Goal: Information Seeking & Learning: Learn about a topic

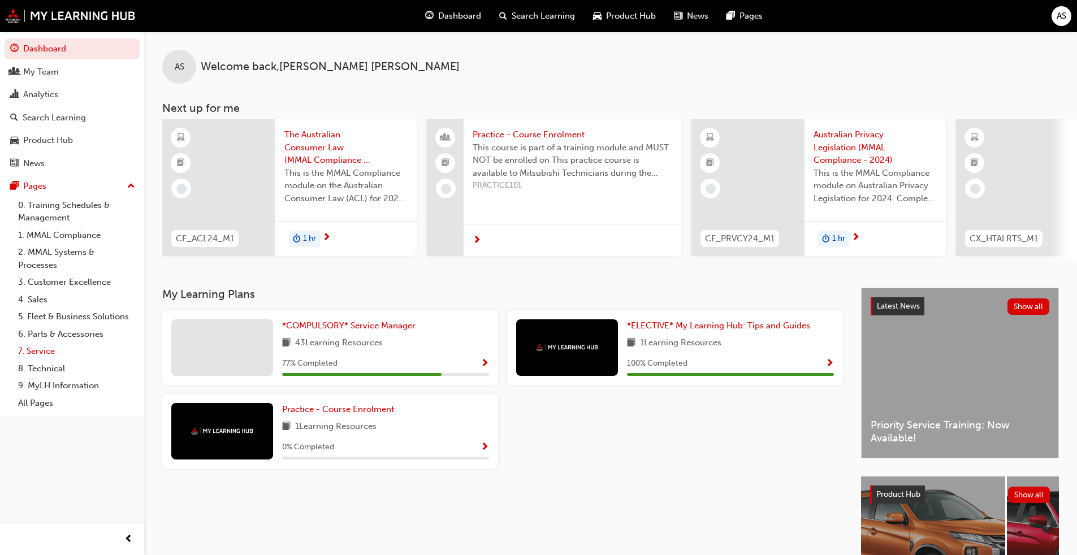
click at [42, 351] on link "7. Service" at bounding box center [77, 352] width 126 height 18
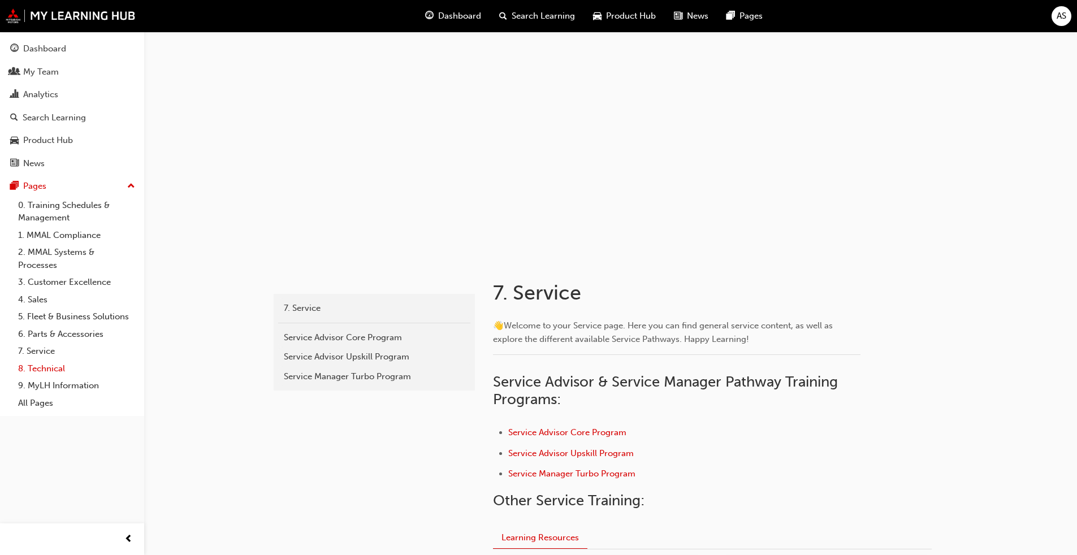
click at [60, 370] on link "8. Technical" at bounding box center [77, 369] width 126 height 18
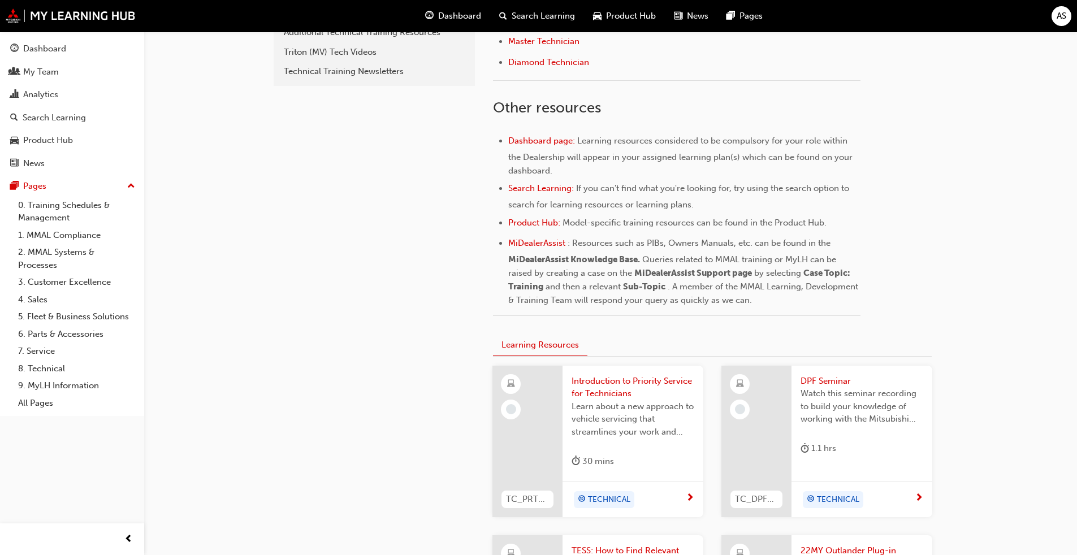
scroll to position [283, 0]
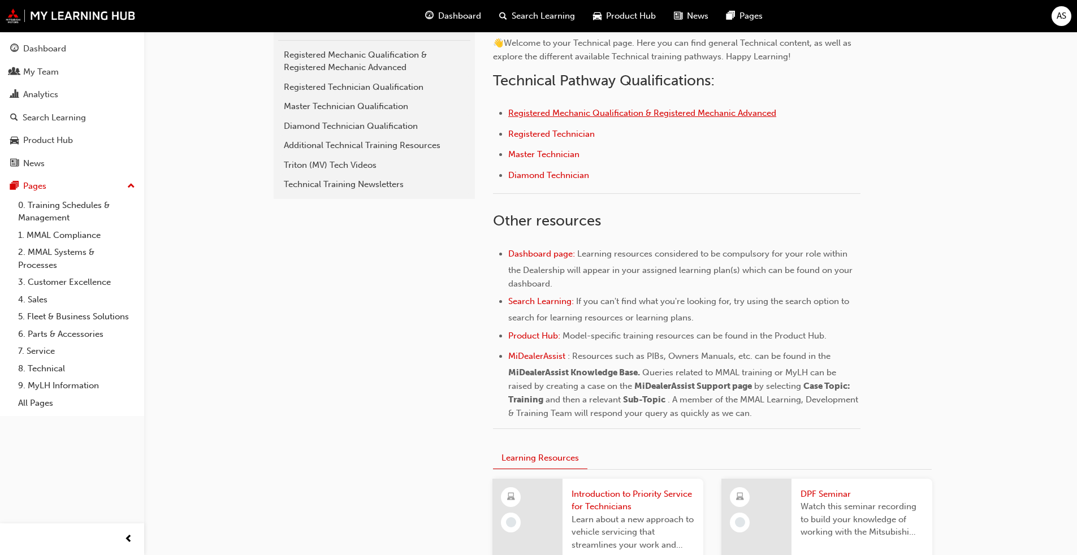
click at [565, 114] on span "Registered Mechanic Qualification & Registered Mechanic Advanced" at bounding box center [642, 113] width 268 height 10
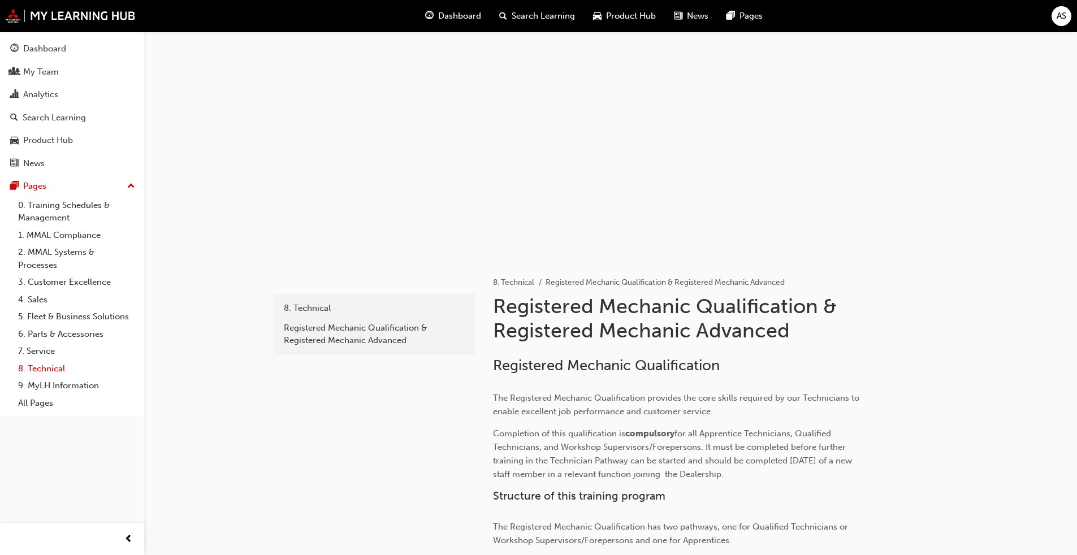
click at [46, 365] on link "8. Technical" at bounding box center [77, 369] width 126 height 18
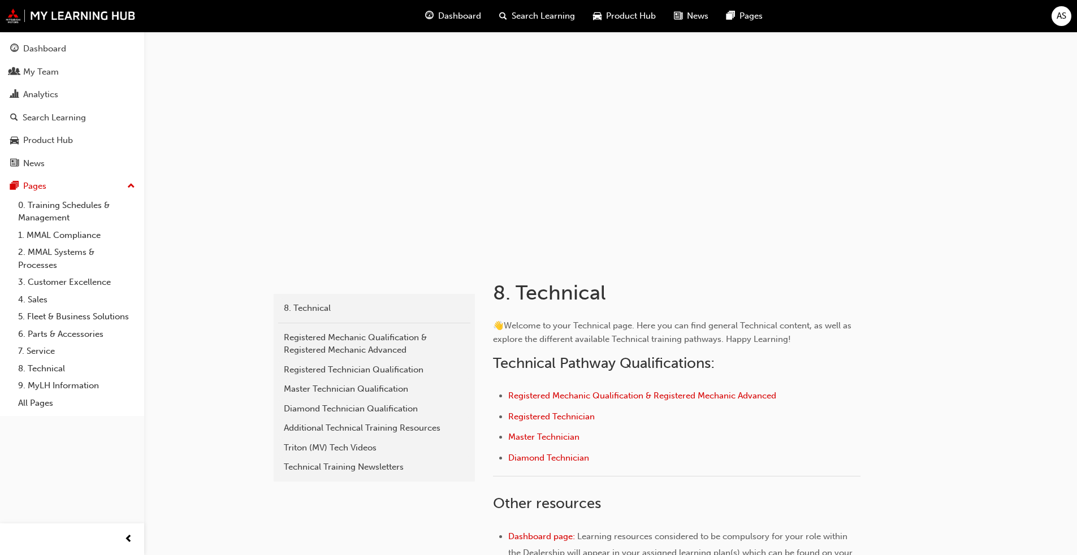
click at [540, 14] on span "Search Learning" at bounding box center [543, 16] width 63 height 13
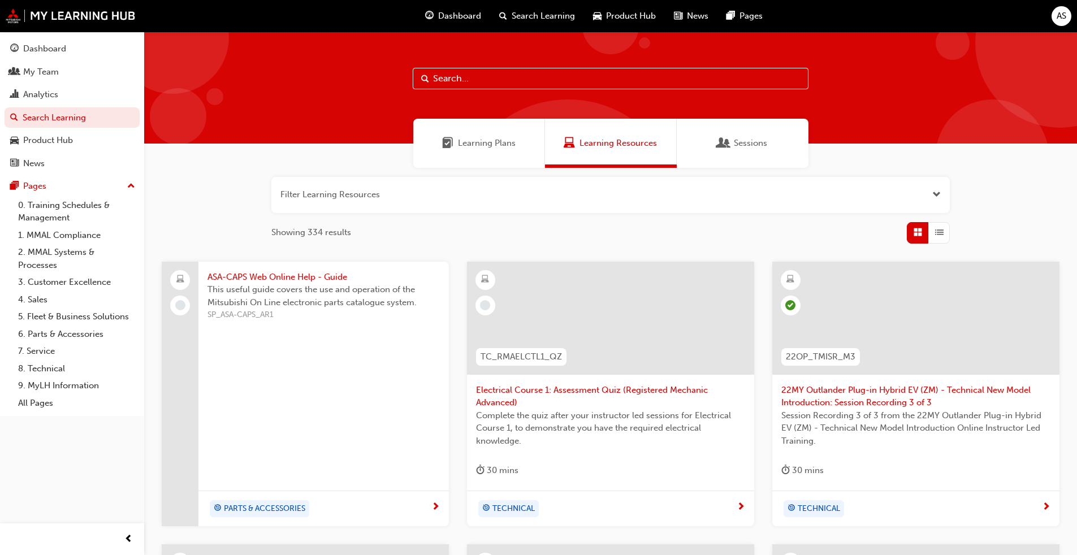
click at [494, 85] on input "text" at bounding box center [611, 78] width 396 height 21
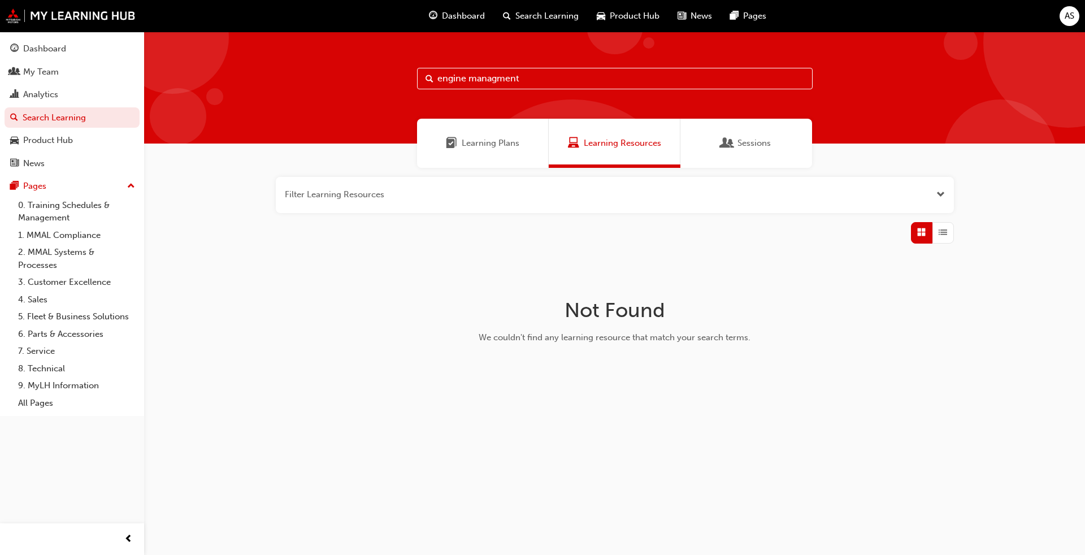
type input "engine managment"
click at [744, 144] on span "Sessions" at bounding box center [754, 143] width 33 height 13
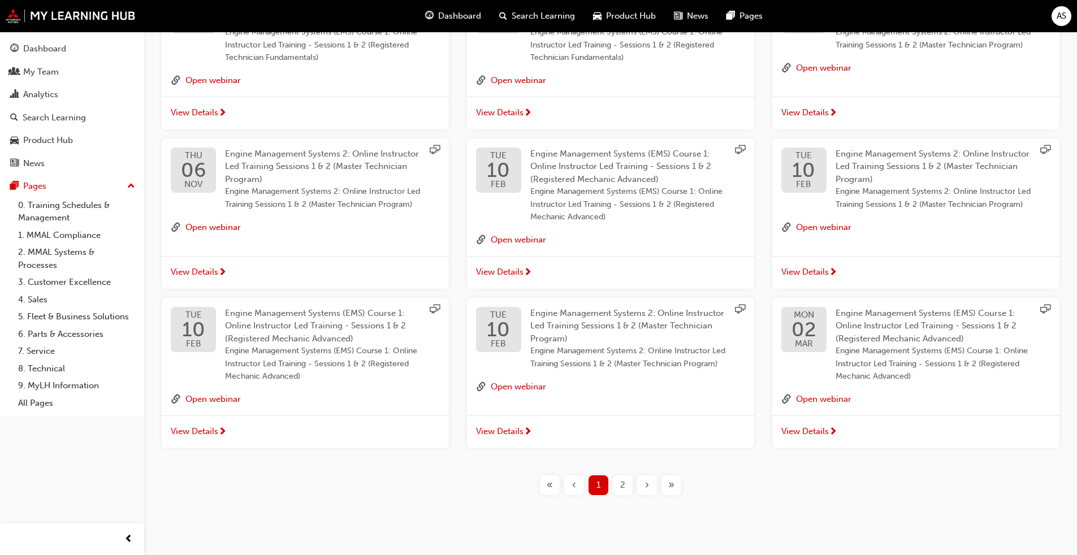
scroll to position [296, 0]
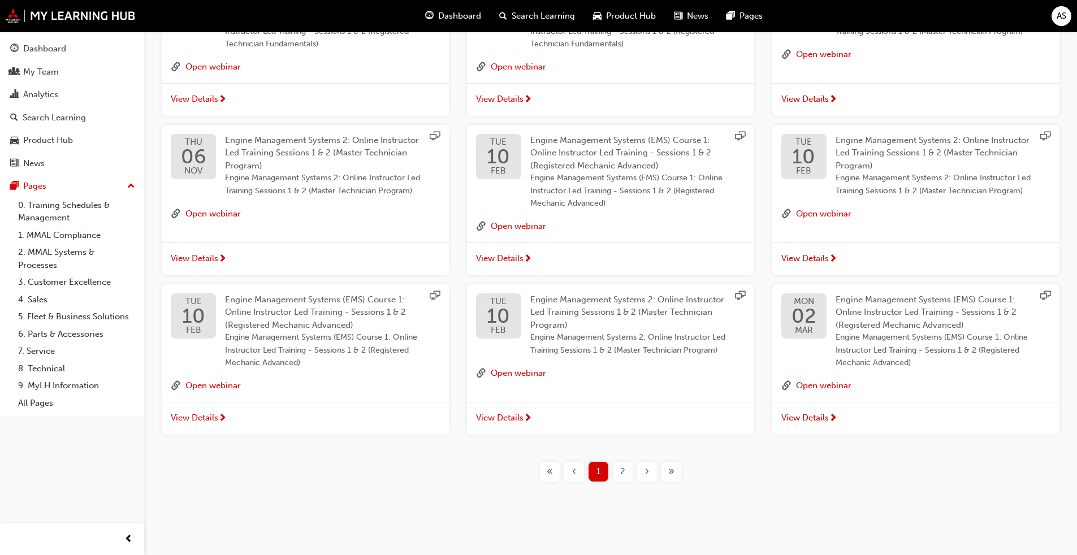
click at [613, 473] on div "2" at bounding box center [623, 472] width 20 height 20
click at [620, 474] on span "2" at bounding box center [622, 471] width 5 height 13
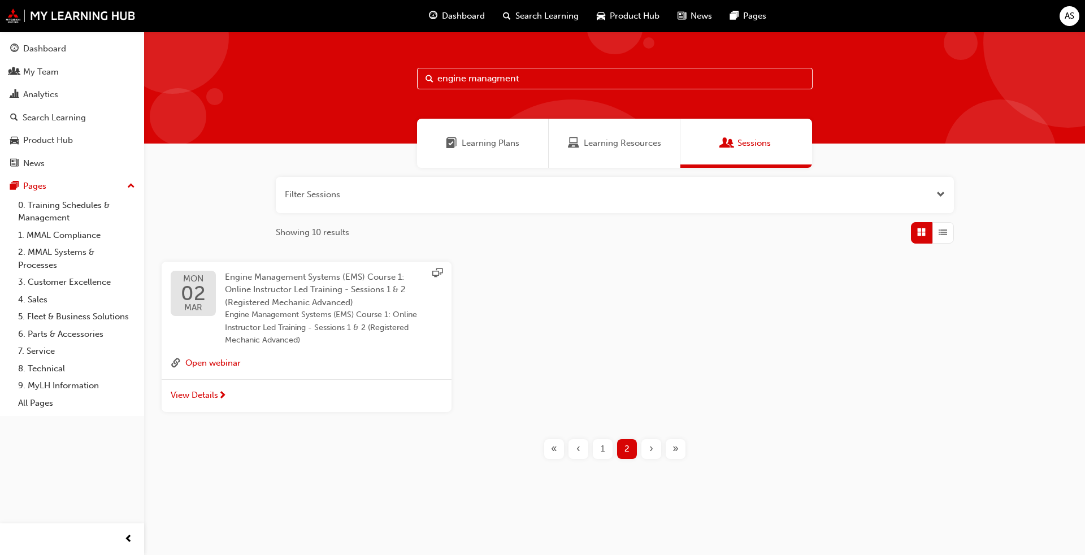
click at [603, 450] on span "1" at bounding box center [603, 449] width 4 height 13
